Goal: Transaction & Acquisition: Subscribe to service/newsletter

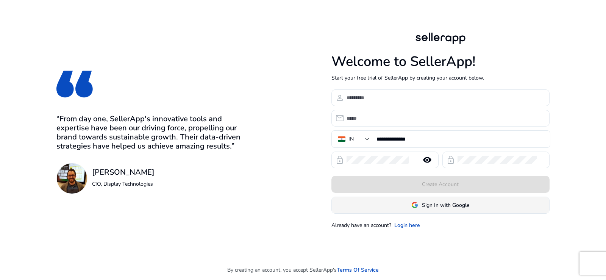
click at [452, 204] on span "Sign In with Google" at bounding box center [445, 205] width 47 height 8
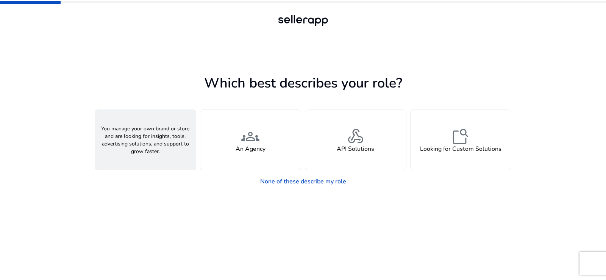
click at [141, 146] on h4 "A Seller" at bounding box center [145, 148] width 23 height 7
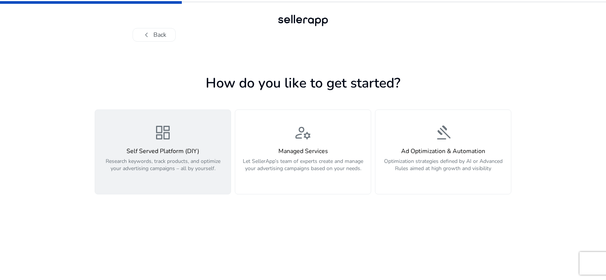
click at [170, 155] on h4 "Self Served Platform (DIY)" at bounding box center [163, 151] width 127 height 7
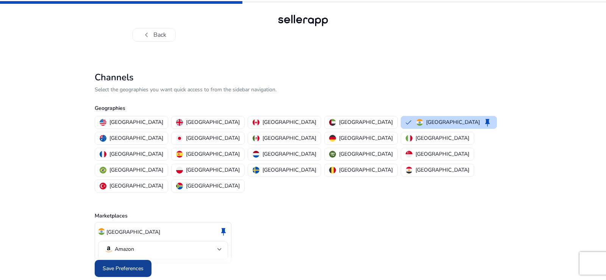
click at [132, 264] on span "Save Preferences" at bounding box center [123, 268] width 41 height 8
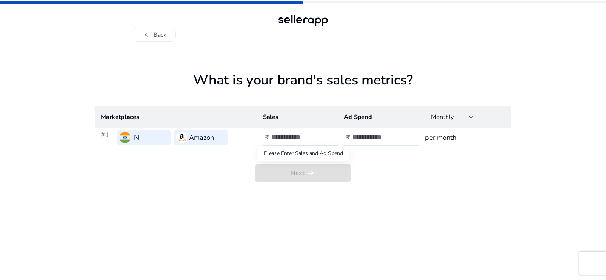
click at [302, 175] on span "Next arrow_right_alt" at bounding box center [303, 173] width 97 height 18
click at [293, 144] on div at bounding box center [305, 137] width 68 height 17
